Goal: Task Accomplishment & Management: Use online tool/utility

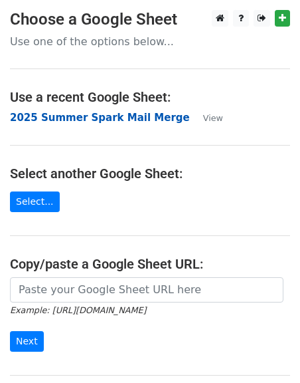
click at [69, 120] on strong "2025 Summer Spark Mail Merge" at bounding box center [100, 118] width 180 height 12
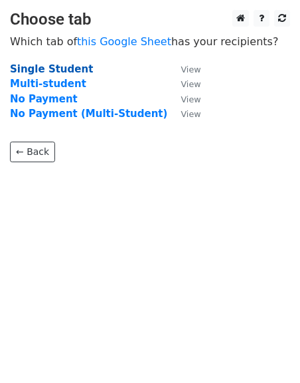
click at [70, 69] on strong "Single Student" at bounding box center [51, 69] width 83 height 12
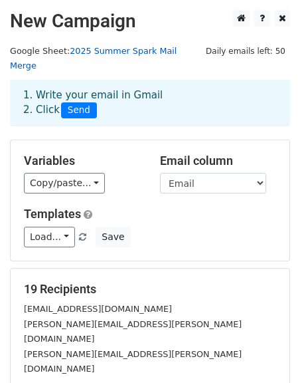
click at [112, 50] on link "2025 Summer Spark Mail Merge" at bounding box center [93, 58] width 167 height 25
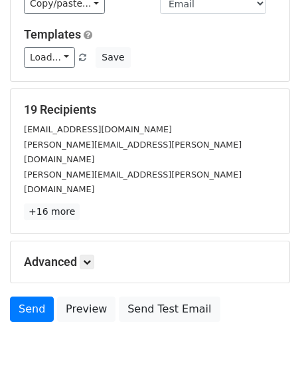
scroll to position [181, 0]
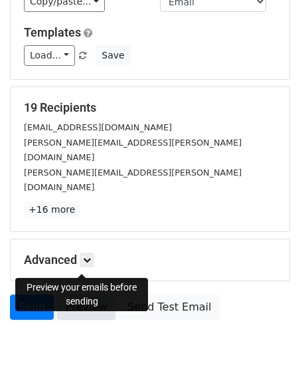
click at [83, 294] on link "Preview" at bounding box center [86, 306] width 58 height 25
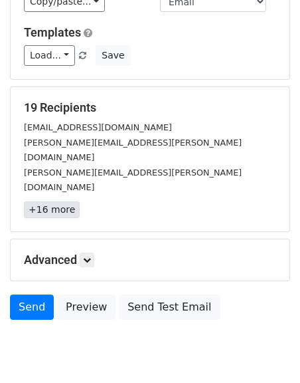
click at [58, 201] on link "+16 more" at bounding box center [52, 209] width 56 height 17
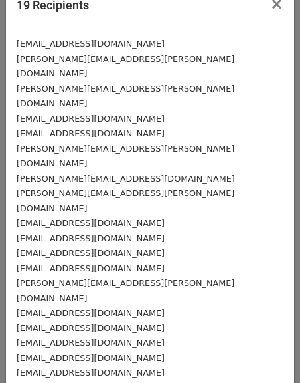
scroll to position [0, 0]
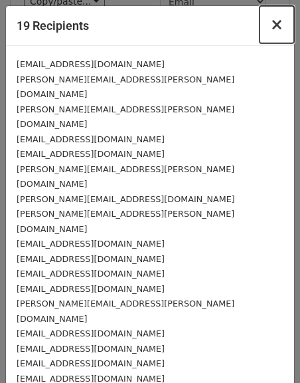
click at [277, 27] on span "×" at bounding box center [276, 24] width 13 height 19
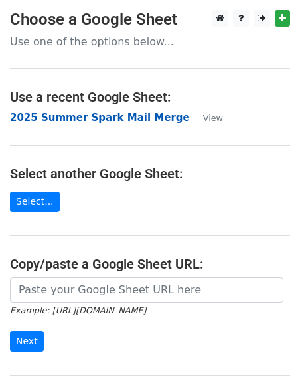
click at [63, 120] on strong "2025 Summer Spark Mail Merge" at bounding box center [100, 118] width 180 height 12
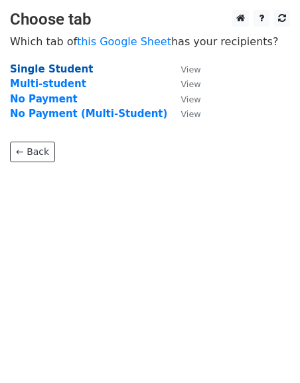
click at [51, 68] on strong "Single Student" at bounding box center [51, 69] width 83 height 12
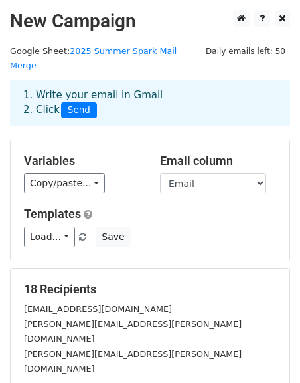
scroll to position [185, 0]
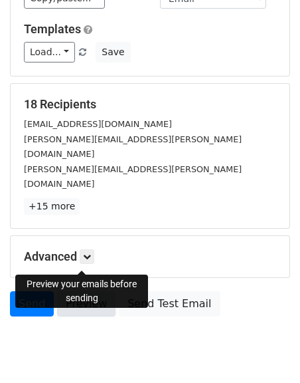
click at [72, 291] on link "Preview" at bounding box center [86, 303] width 58 height 25
click at [88, 291] on link "Preview" at bounding box center [86, 303] width 58 height 25
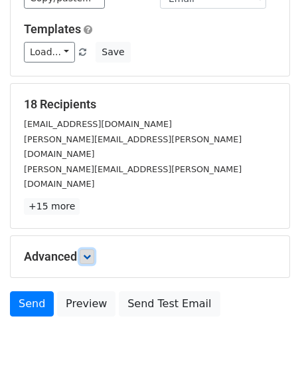
click at [94, 249] on link at bounding box center [87, 256] width 15 height 15
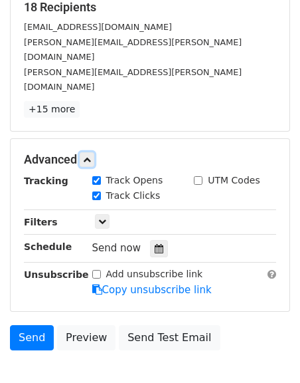
scroll to position [286, 0]
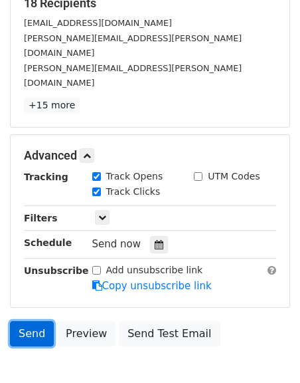
click at [28, 321] on link "Send" at bounding box center [32, 333] width 44 height 25
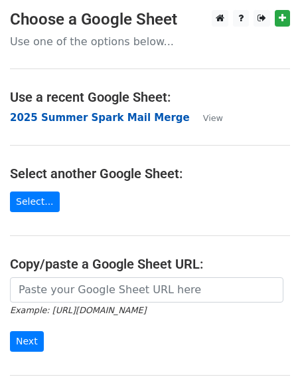
click at [87, 117] on strong "2025 Summer Spark Mail Merge" at bounding box center [100, 118] width 180 height 12
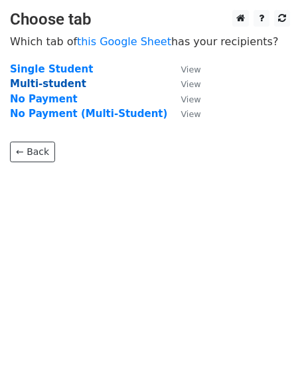
click at [54, 84] on strong "Multi-student" at bounding box center [48, 84] width 76 height 12
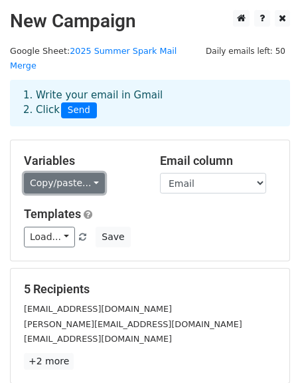
click at [78, 173] on link "Copy/paste..." at bounding box center [64, 183] width 81 height 21
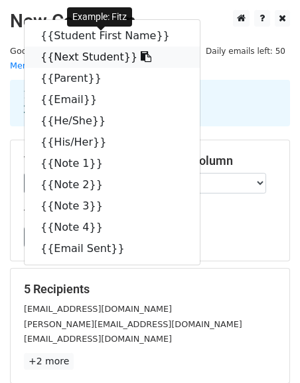
click at [72, 47] on link "{{Next Student}}" at bounding box center [112, 57] width 175 height 21
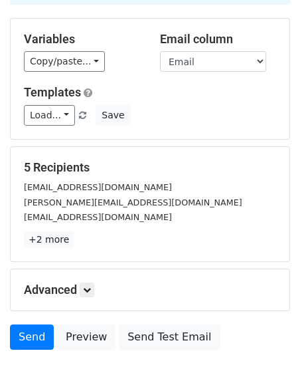
scroll to position [122, 0]
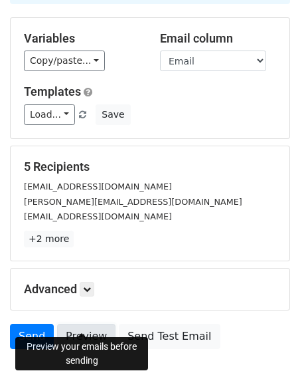
click at [74, 324] on link "Preview" at bounding box center [86, 336] width 58 height 25
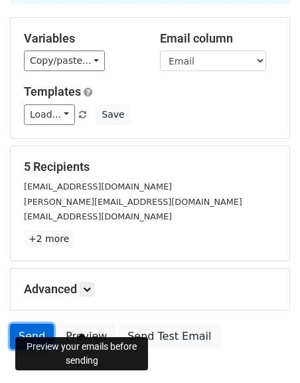
click at [26, 324] on link "Send" at bounding box center [32, 336] width 44 height 25
